Goal: Task Accomplishment & Management: Use online tool/utility

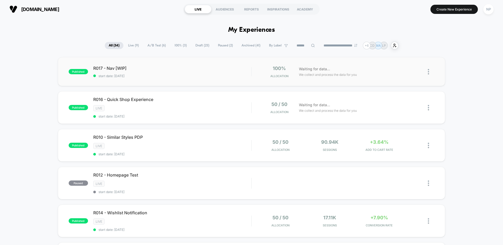
click at [207, 80] on div "published R017 - Nav [WIP] start date: [DATE] 100% Allocation Waiting for data.…" at bounding box center [252, 71] width 388 height 29
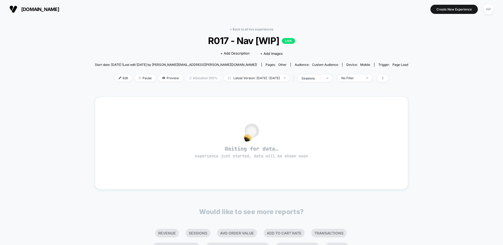
drag, startPoint x: 164, startPoint y: 78, endPoint x: 179, endPoint y: 81, distance: 15.1
click at [164, 78] on span "Preview" at bounding box center [170, 77] width 25 height 7
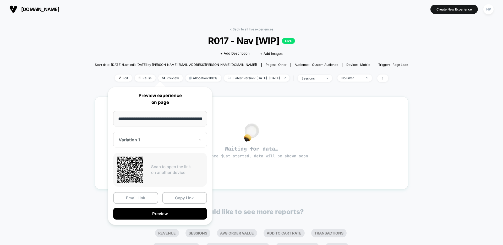
click at [428, 161] on div "< Back to all live experiences R017 - Nav [WIP] LIVE Click to edit experience d…" at bounding box center [251, 164] width 503 height 293
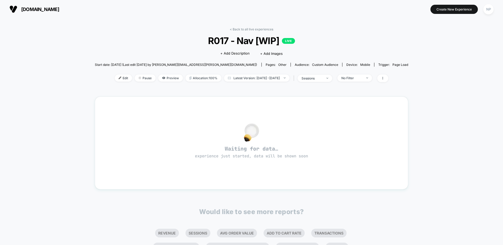
drag, startPoint x: 108, startPoint y: 79, endPoint x: 144, endPoint y: 83, distance: 36.7
click at [115, 79] on span "Edit" at bounding box center [123, 77] width 17 height 7
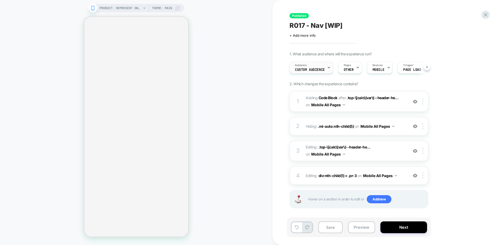
scroll to position [0, 0]
click at [320, 69] on span "Custom Audience" at bounding box center [310, 70] width 30 height 4
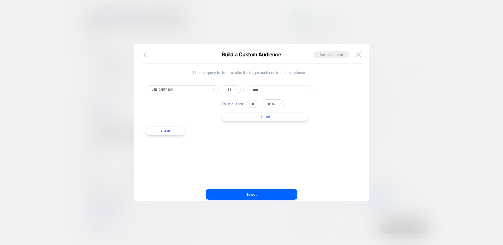
scroll to position [0, 0]
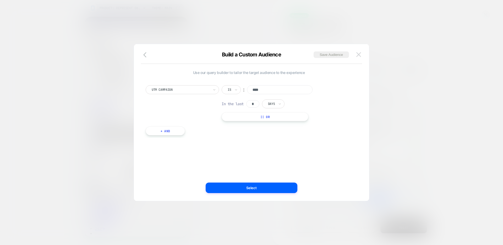
click at [0, 0] on img at bounding box center [0, 0] width 0 height 0
